Goal: Find specific page/section: Find specific page/section

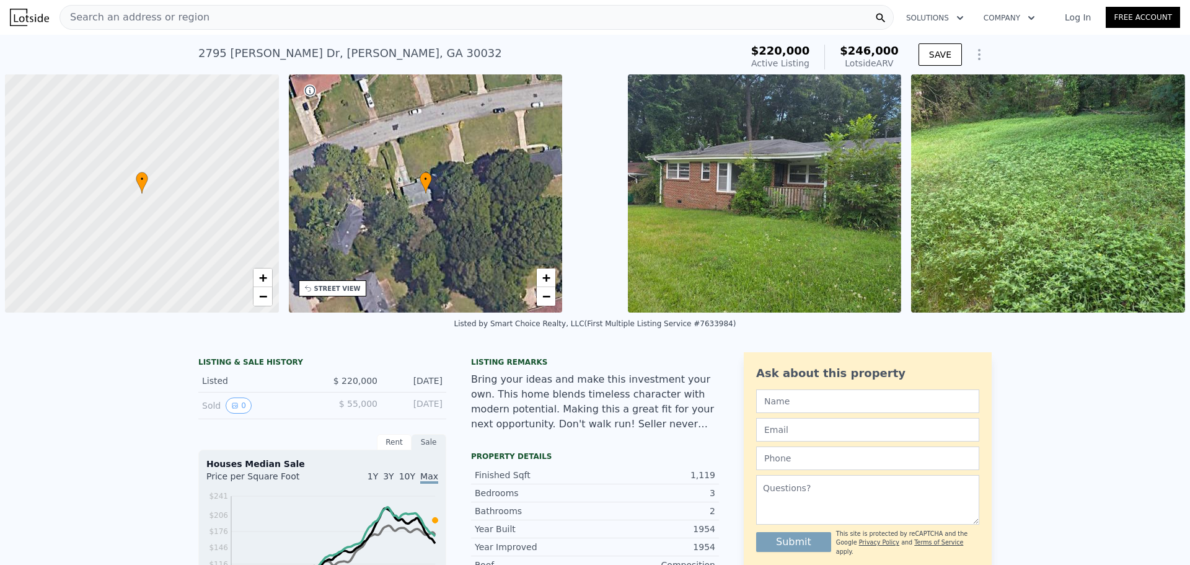
click at [425, 13] on div "Search an address or region" at bounding box center [477, 17] width 835 height 25
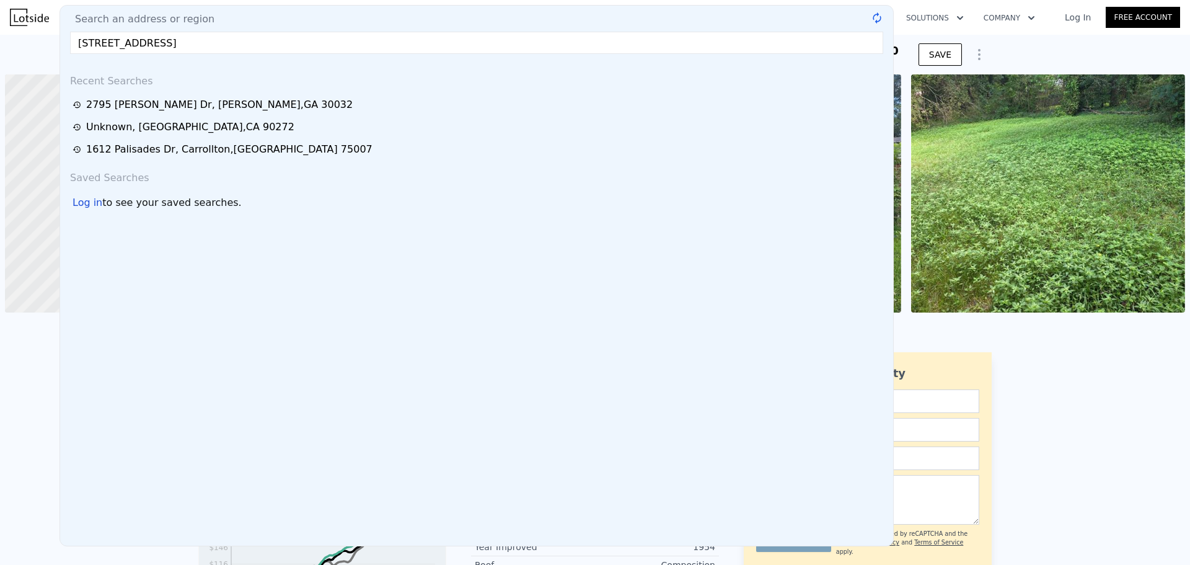
type input "[STREET_ADDRESS]"
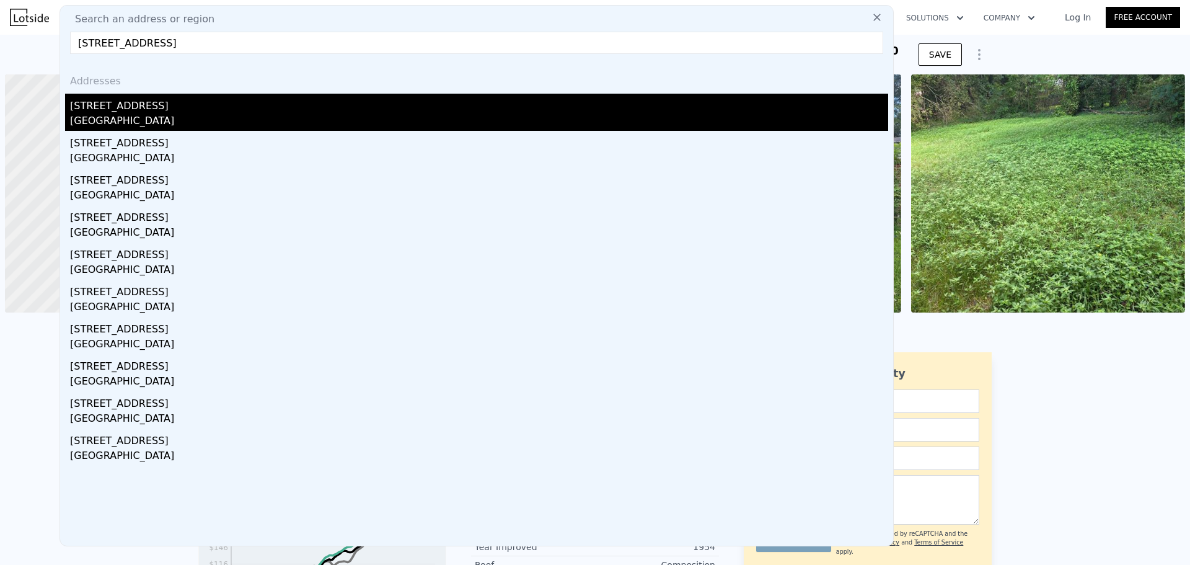
click at [237, 110] on div "[STREET_ADDRESS]" at bounding box center [479, 104] width 818 height 20
